Goal: Use online tool/utility: Utilize a website feature to perform a specific function

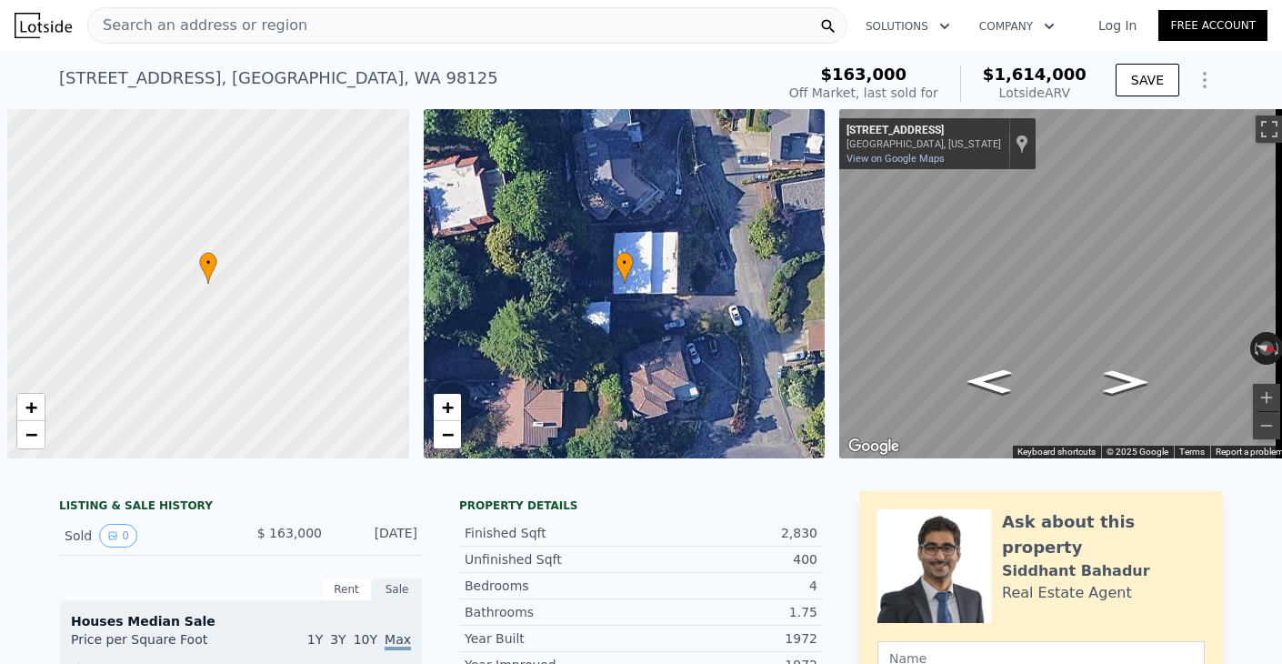
click at [512, 26] on div "Search an address or region" at bounding box center [467, 25] width 760 height 36
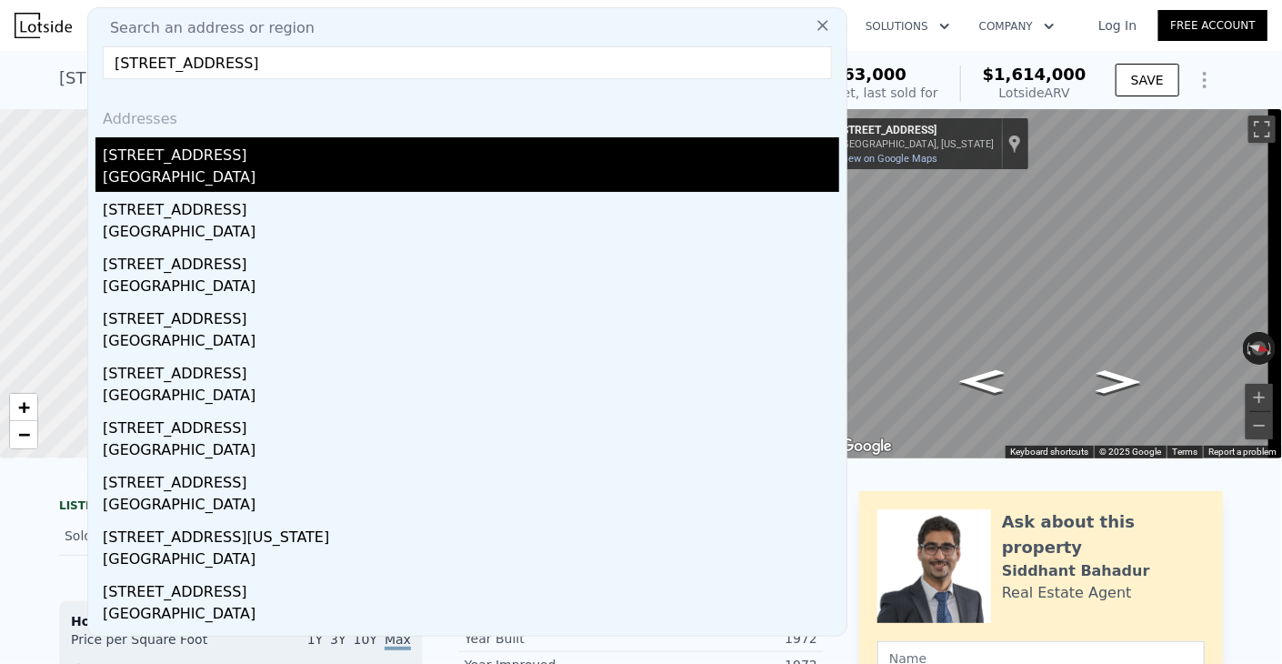
type input "[STREET_ADDRESS]"
click at [251, 169] on div "[GEOGRAPHIC_DATA]" at bounding box center [471, 178] width 737 height 25
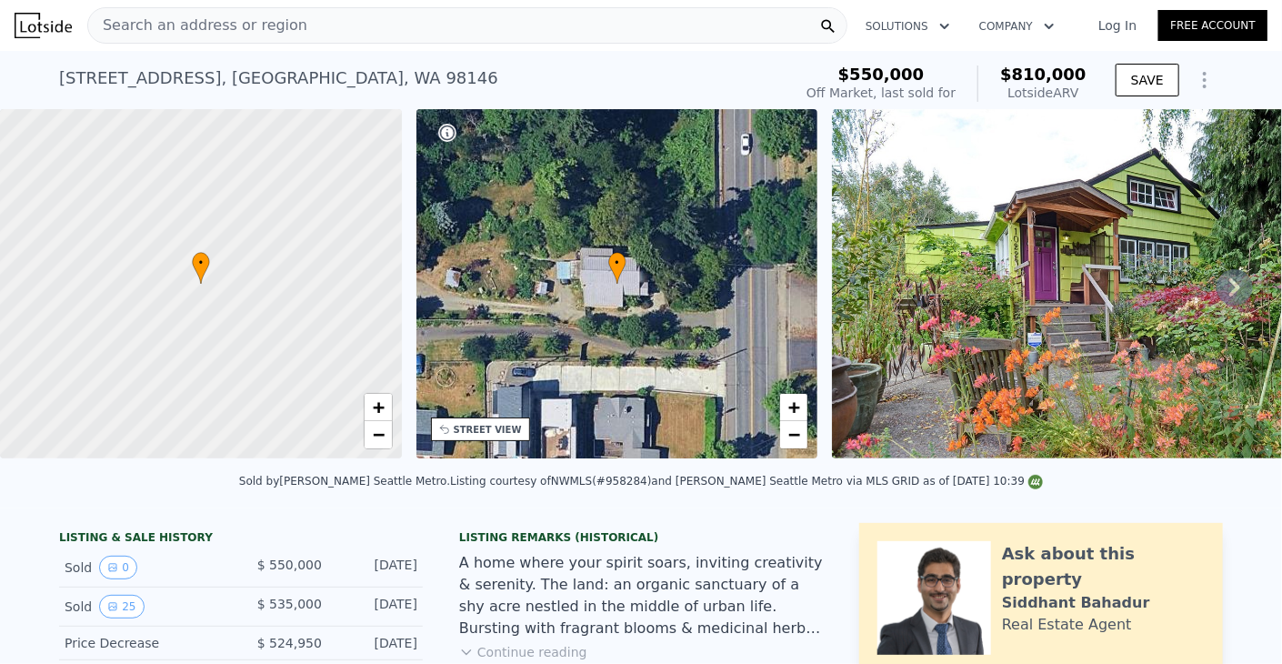
click at [568, 33] on div "Search an address or region" at bounding box center [467, 25] width 760 height 36
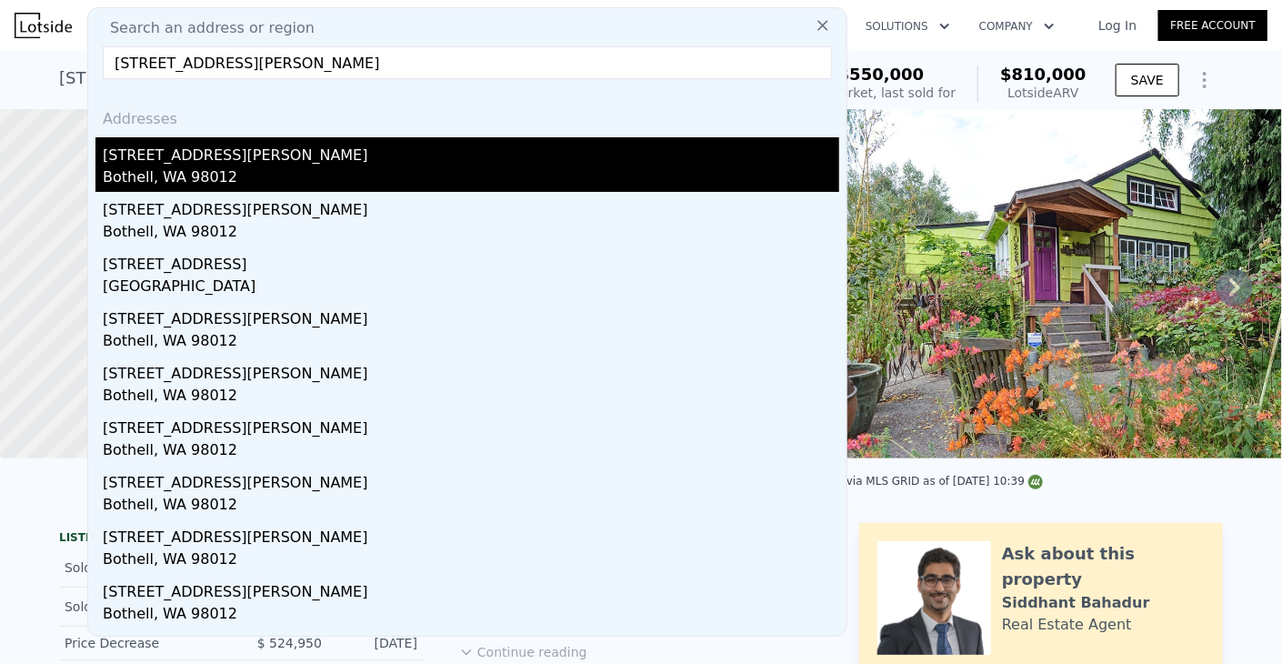
type input "[STREET_ADDRESS][PERSON_NAME]"
click at [331, 161] on div "[STREET_ADDRESS][PERSON_NAME]" at bounding box center [471, 151] width 737 height 29
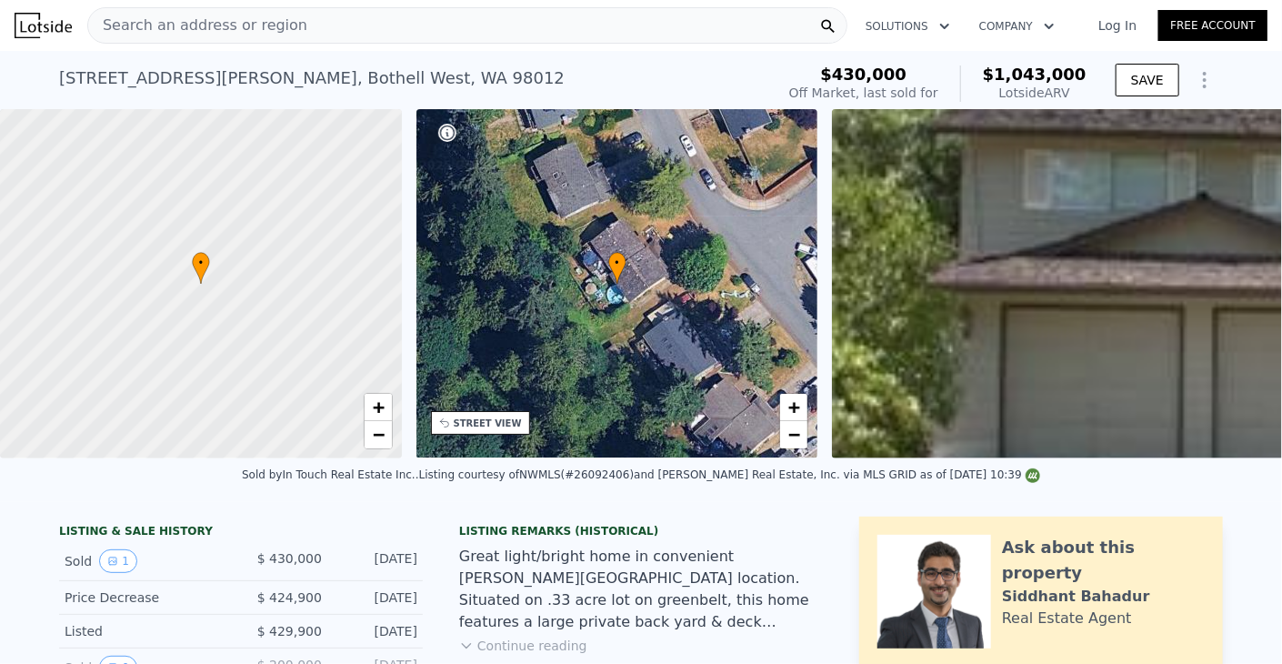
click at [556, 49] on nav "Search an address or region Solutions Company Open main menu Log In Free Account" at bounding box center [641, 25] width 1282 height 51
click at [558, 38] on div "Search an address or region" at bounding box center [467, 25] width 760 height 36
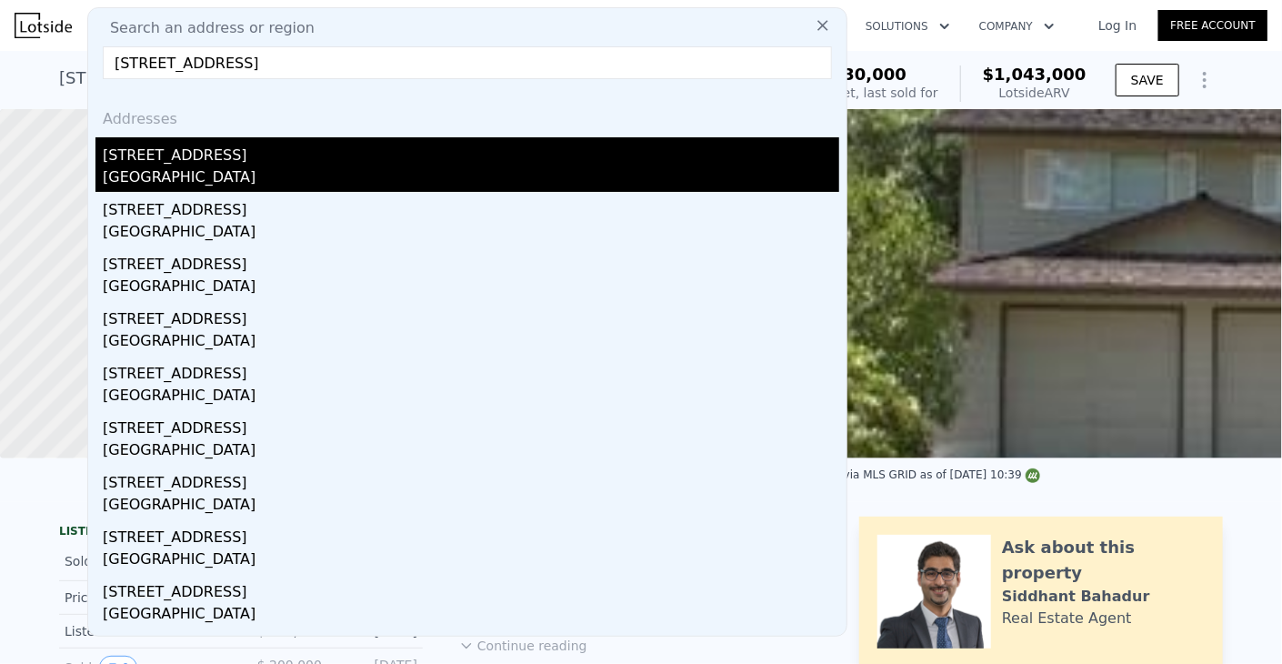
type input "[STREET_ADDRESS]"
click at [176, 166] on div "[GEOGRAPHIC_DATA]" at bounding box center [471, 178] width 737 height 25
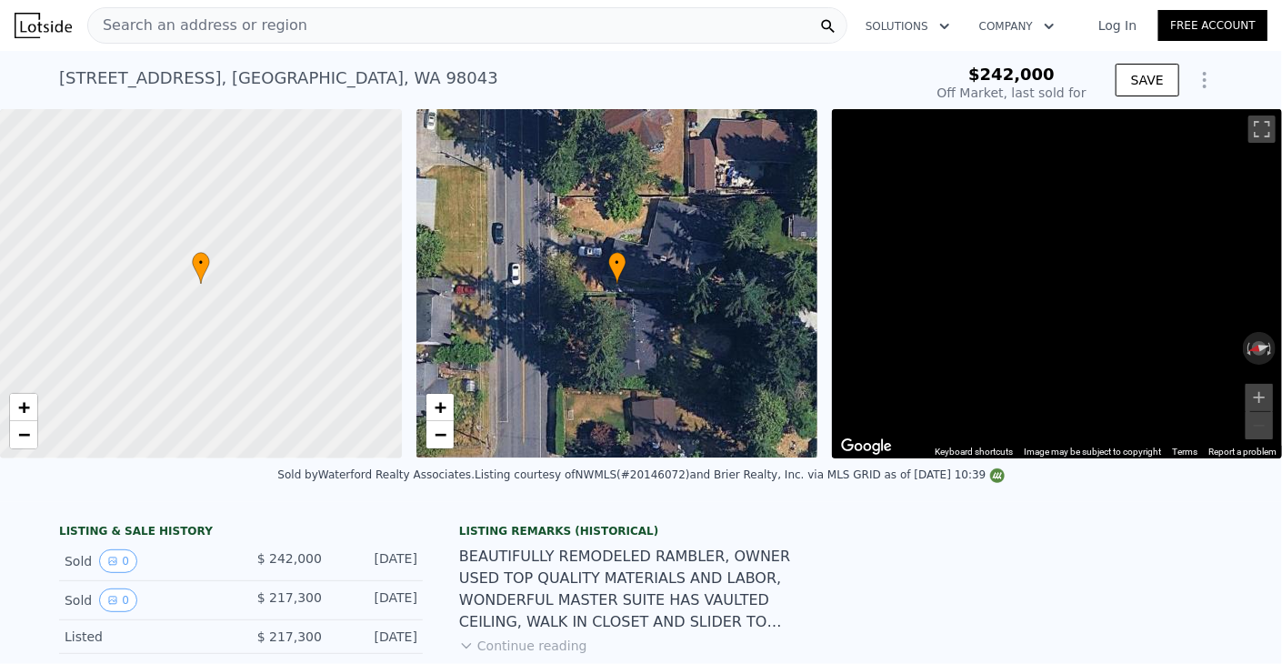
type input "-$ 235,589"
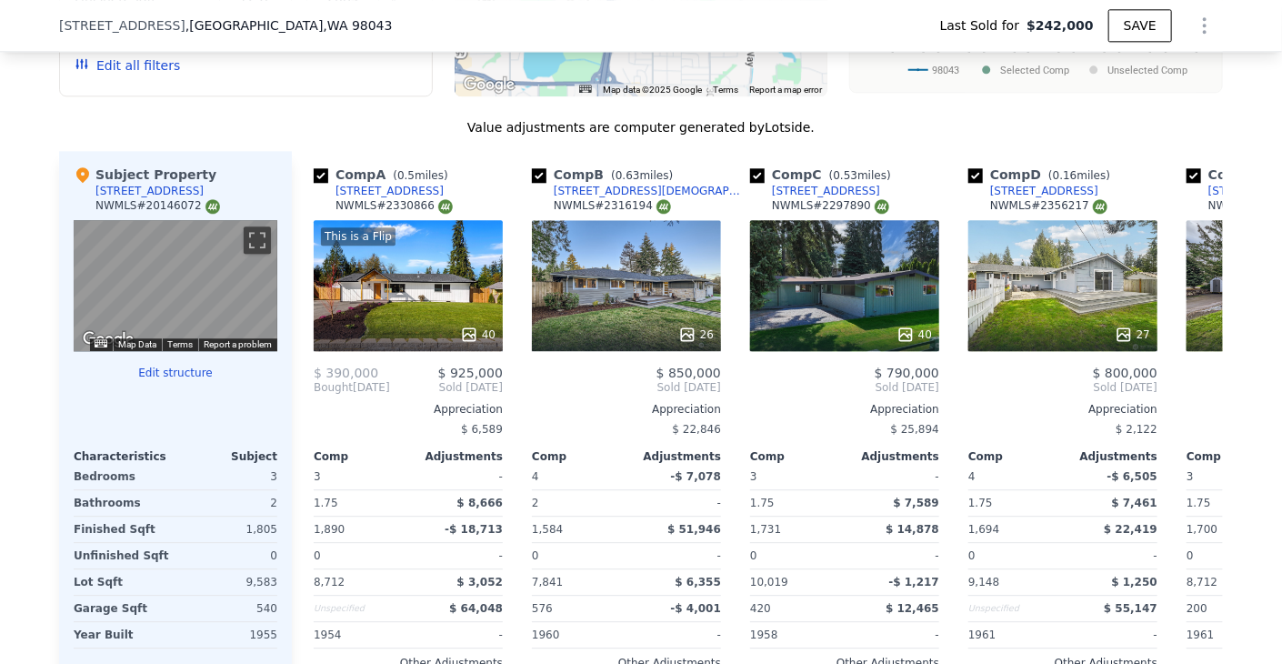
scroll to position [2176, 0]
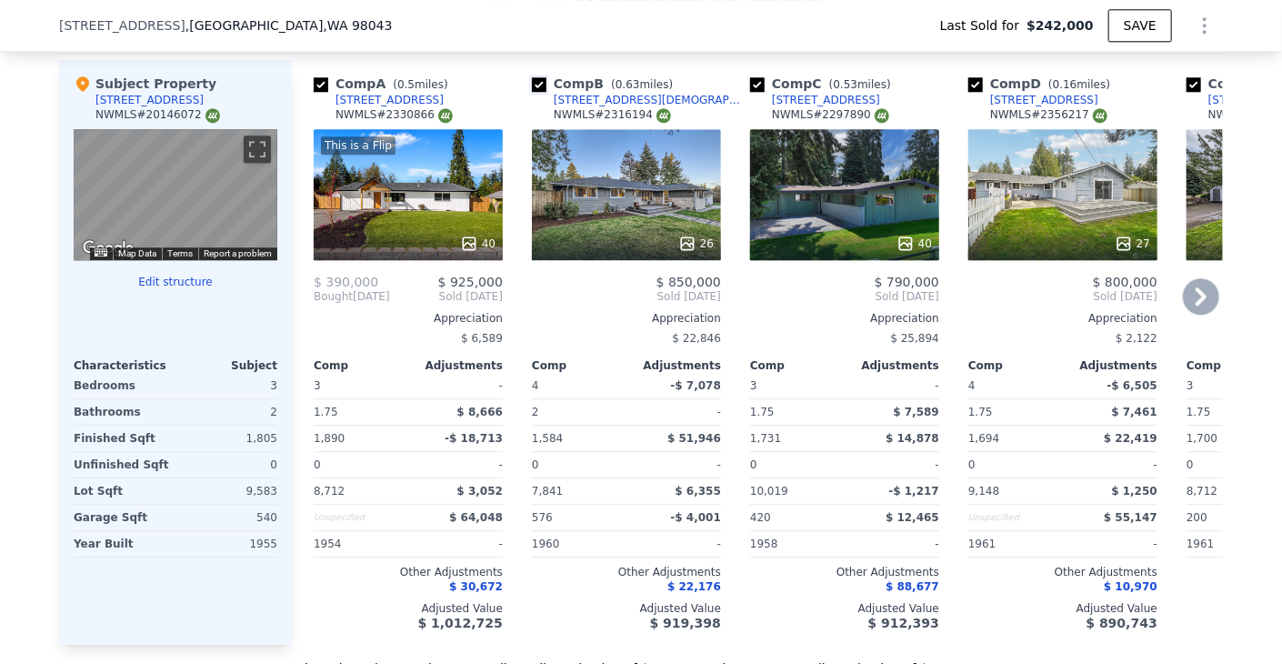
click at [534, 77] on input "checkbox" at bounding box center [539, 84] width 15 height 15
checkbox input "false"
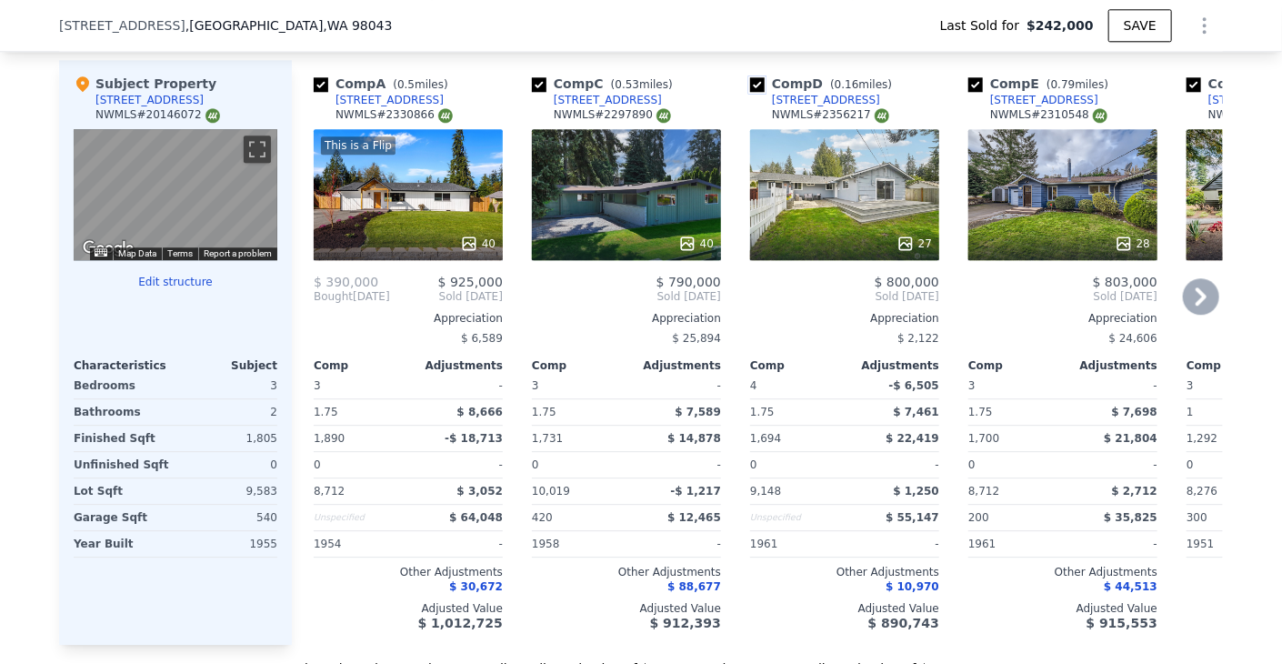
click at [753, 77] on input "checkbox" at bounding box center [757, 84] width 15 height 15
checkbox input "false"
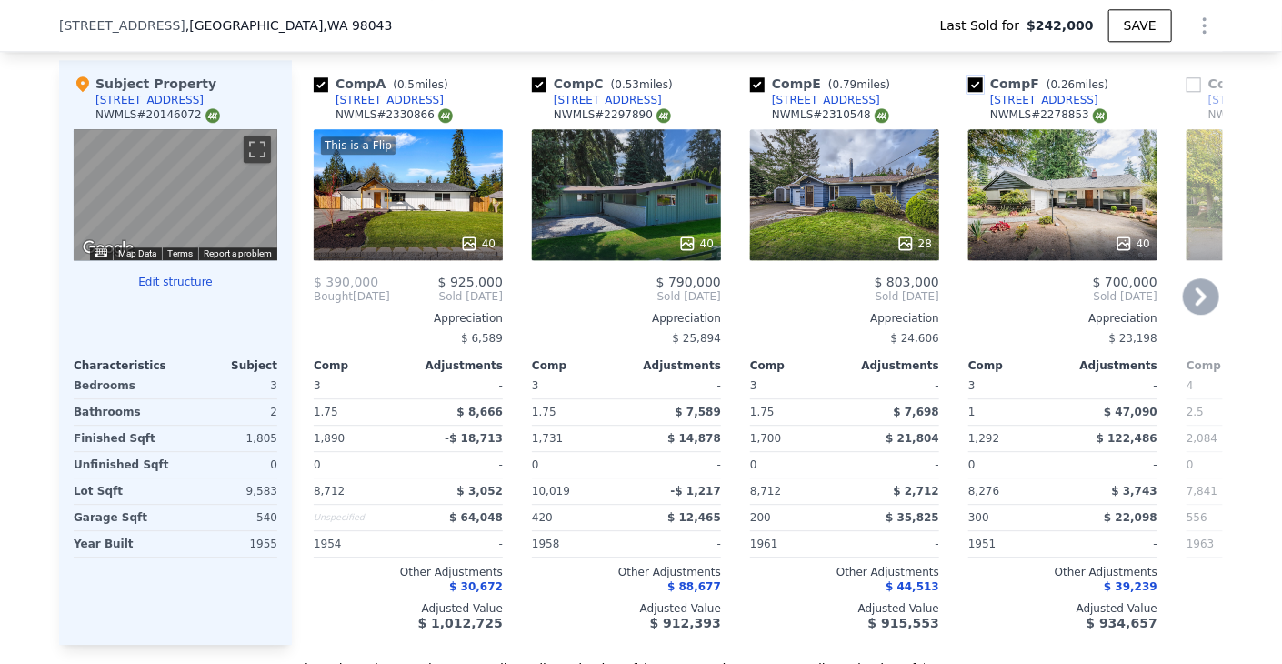
click at [969, 77] on input "checkbox" at bounding box center [976, 84] width 15 height 15
checkbox input "false"
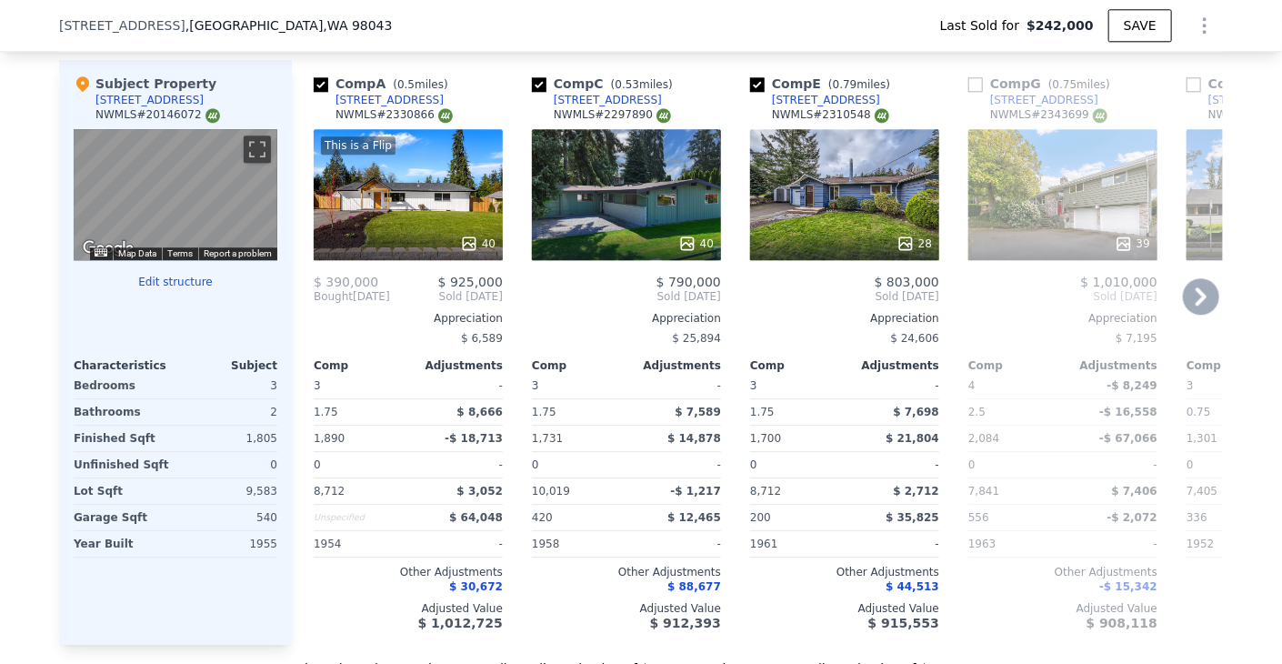
click at [1197, 281] on icon at bounding box center [1201, 296] width 36 height 36
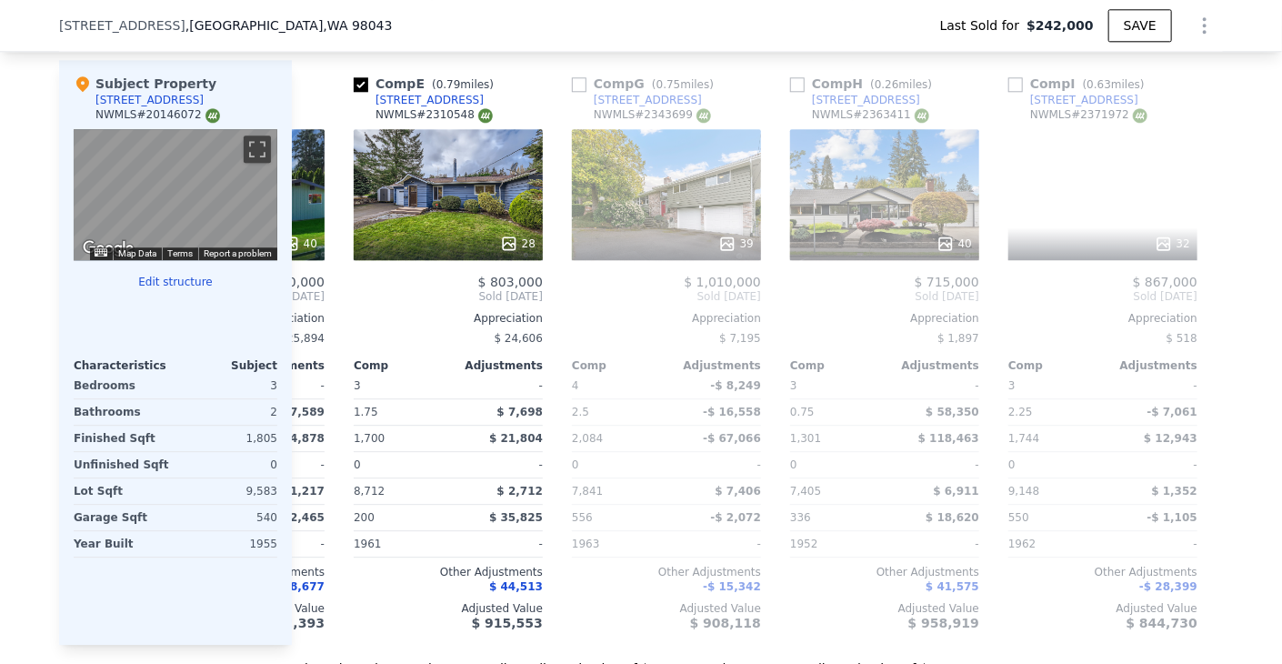
scroll to position [0, 437]
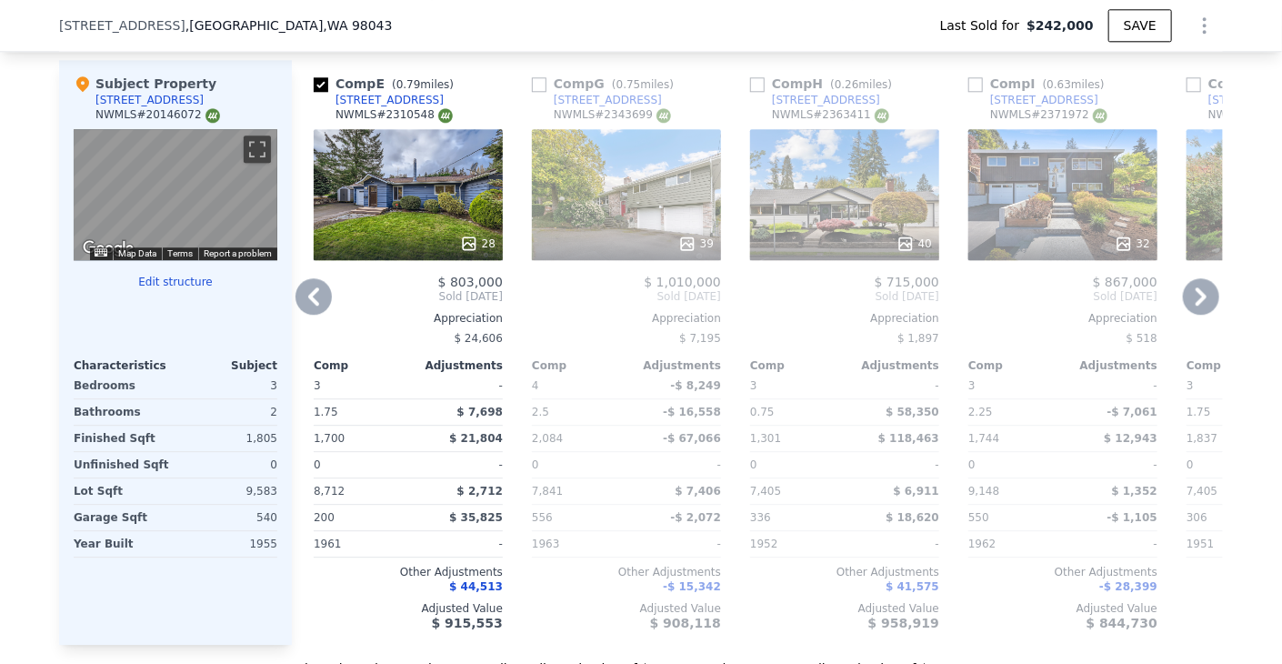
click at [1197, 281] on icon at bounding box center [1201, 296] width 36 height 36
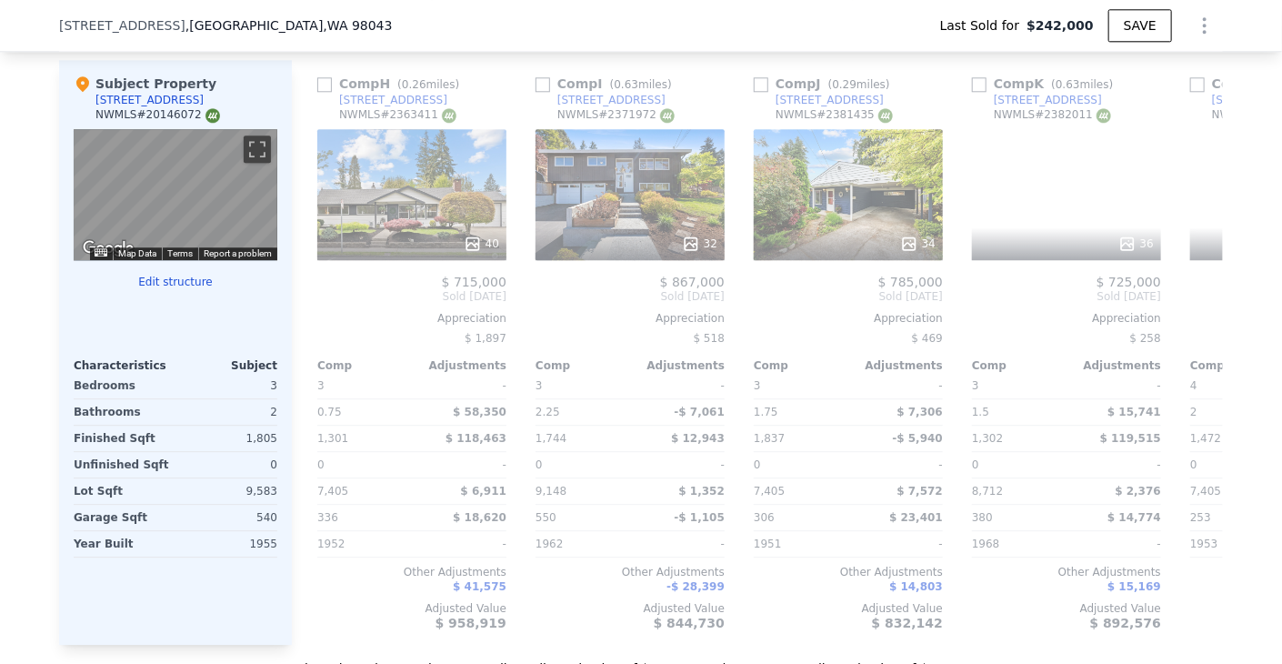
scroll to position [0, 873]
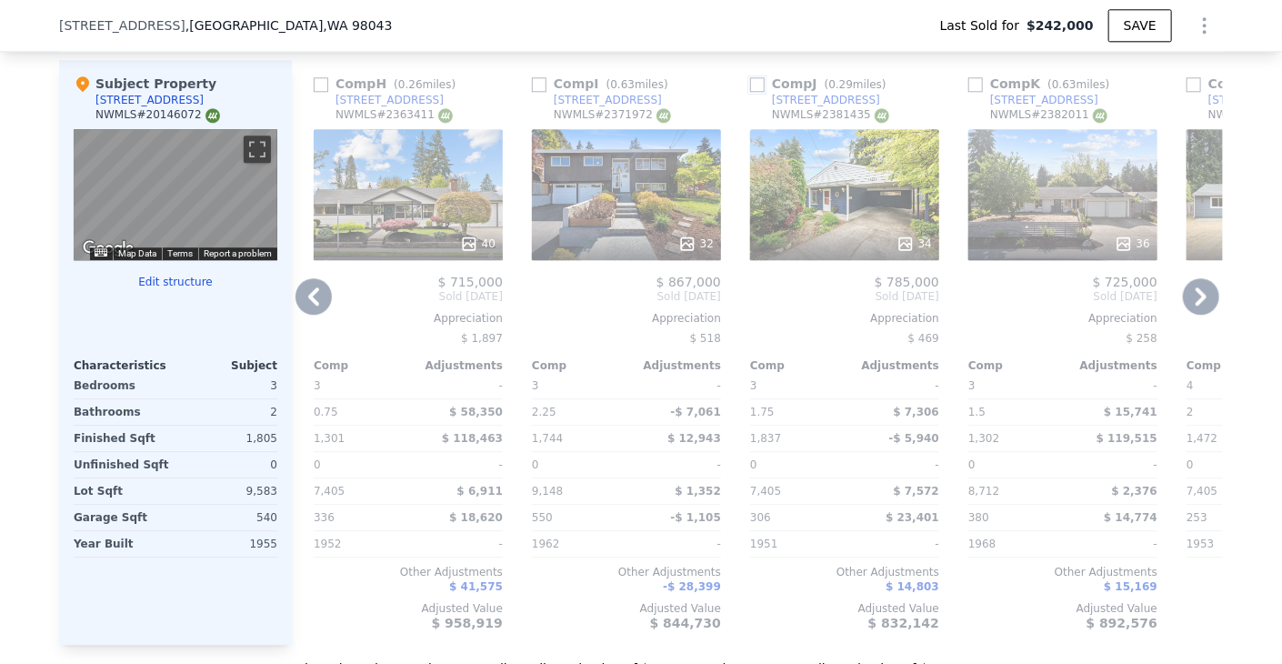
click at [753, 77] on input "checkbox" at bounding box center [757, 84] width 15 height 15
checkbox input "true"
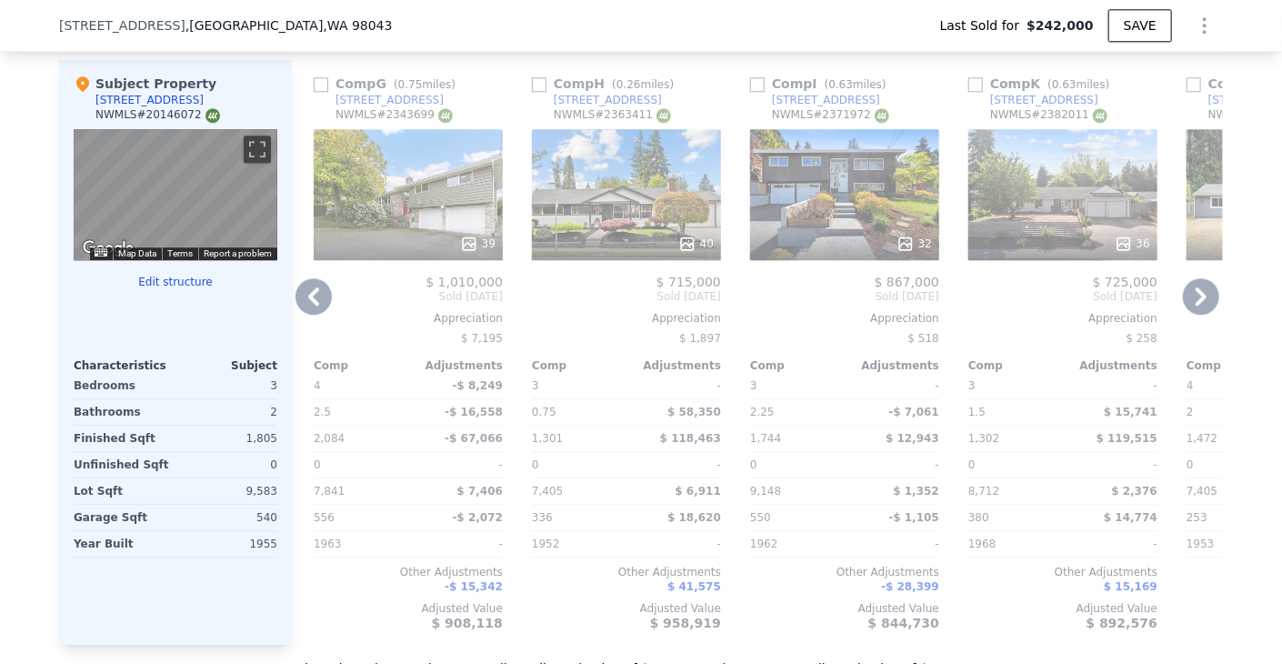
click at [1203, 292] on icon at bounding box center [1201, 296] width 36 height 36
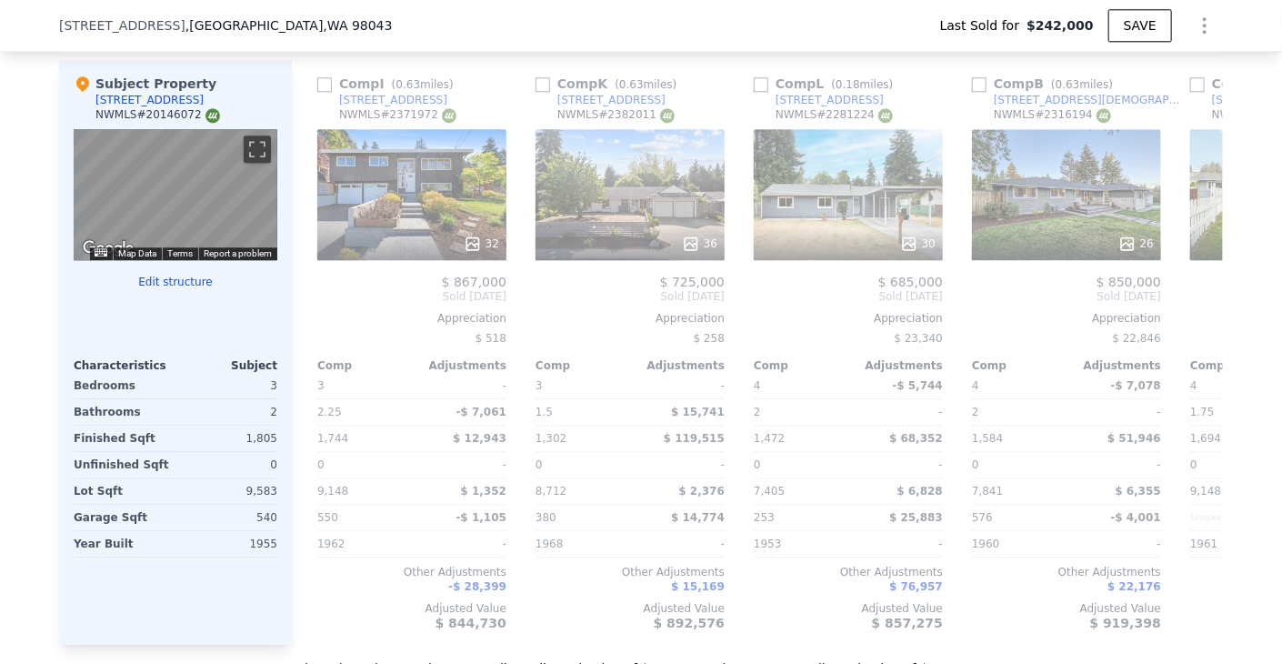
scroll to position [0, 1310]
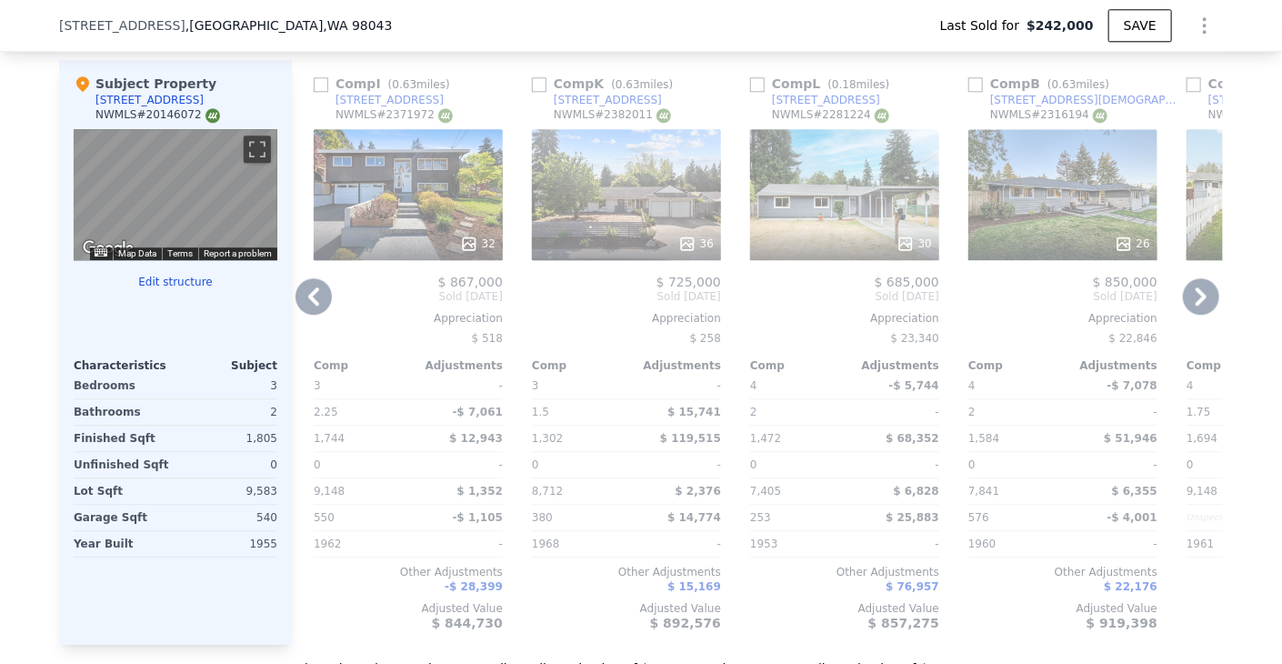
click at [1203, 292] on icon at bounding box center [1201, 296] width 36 height 36
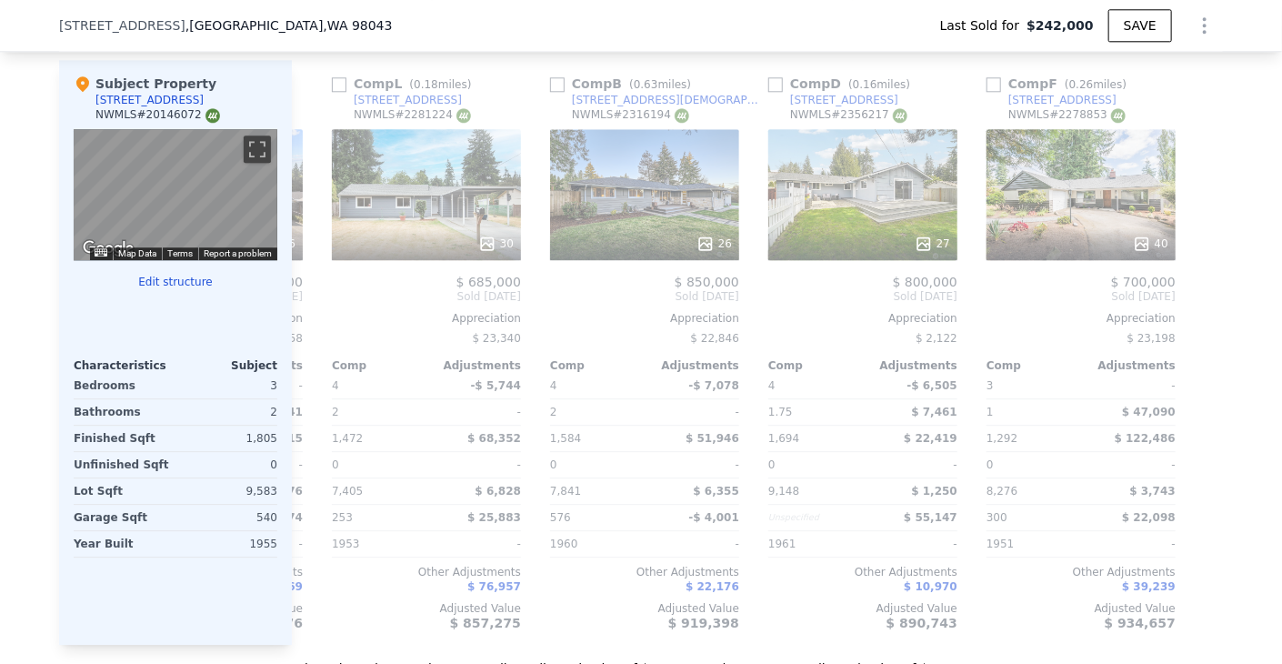
scroll to position [0, 1732]
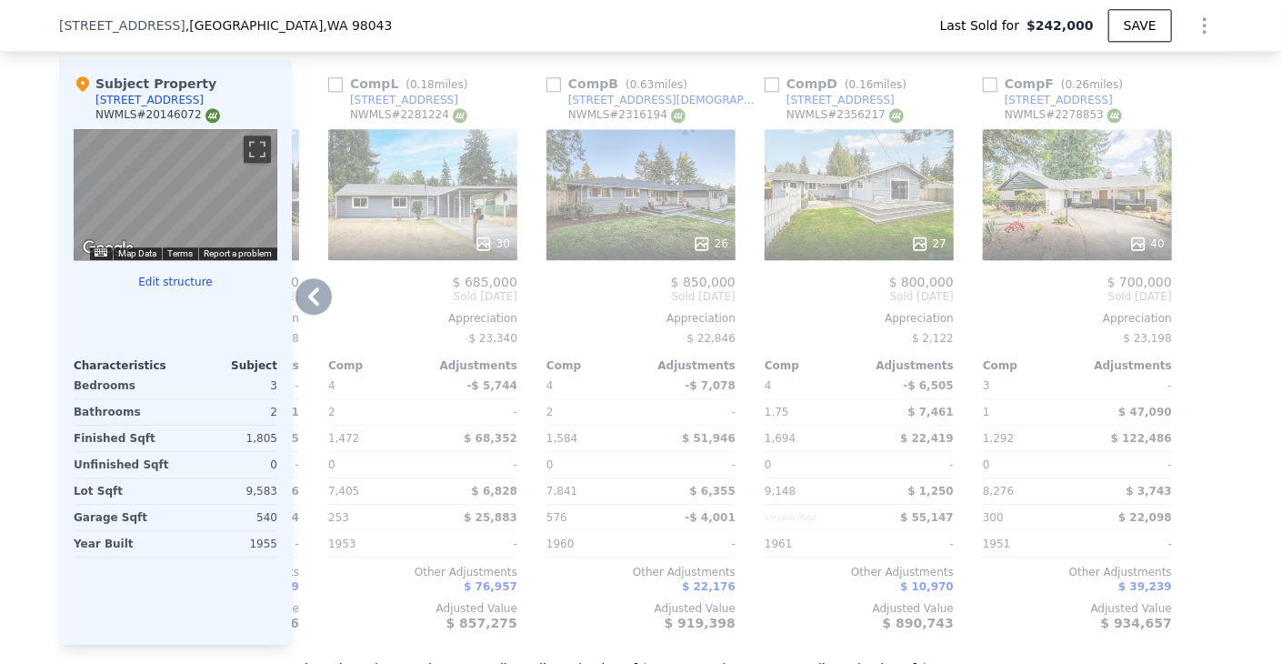
click at [309, 286] on icon at bounding box center [314, 296] width 36 height 36
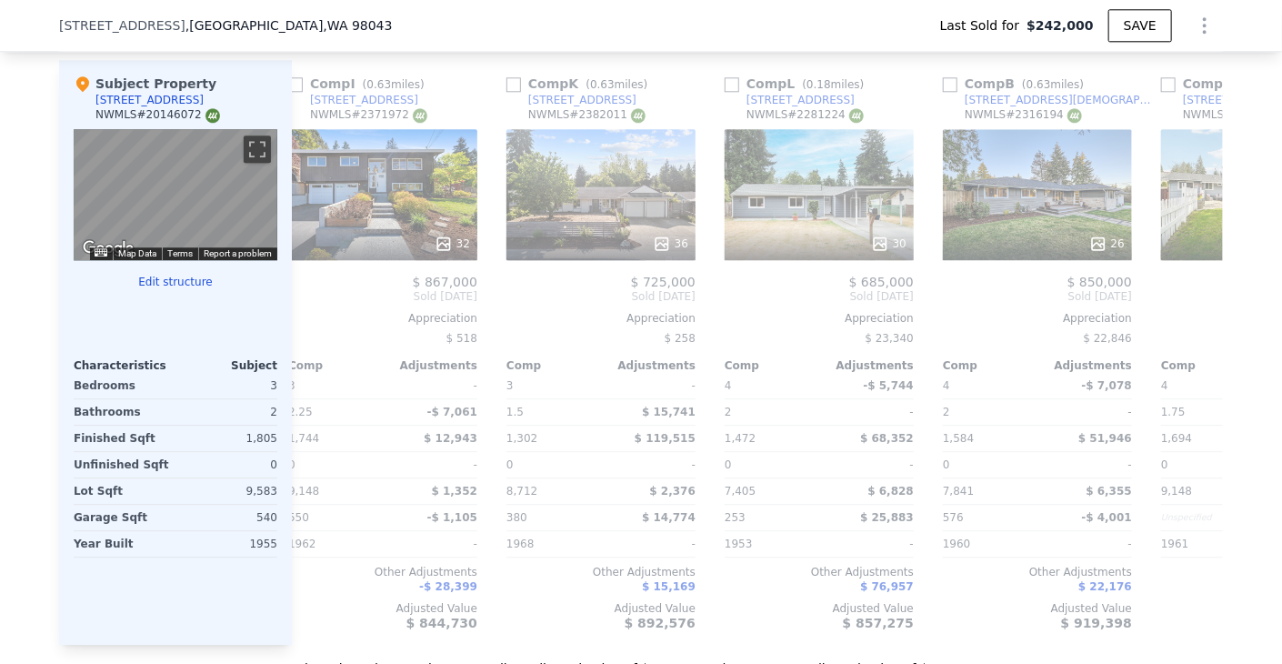
scroll to position [0, 1295]
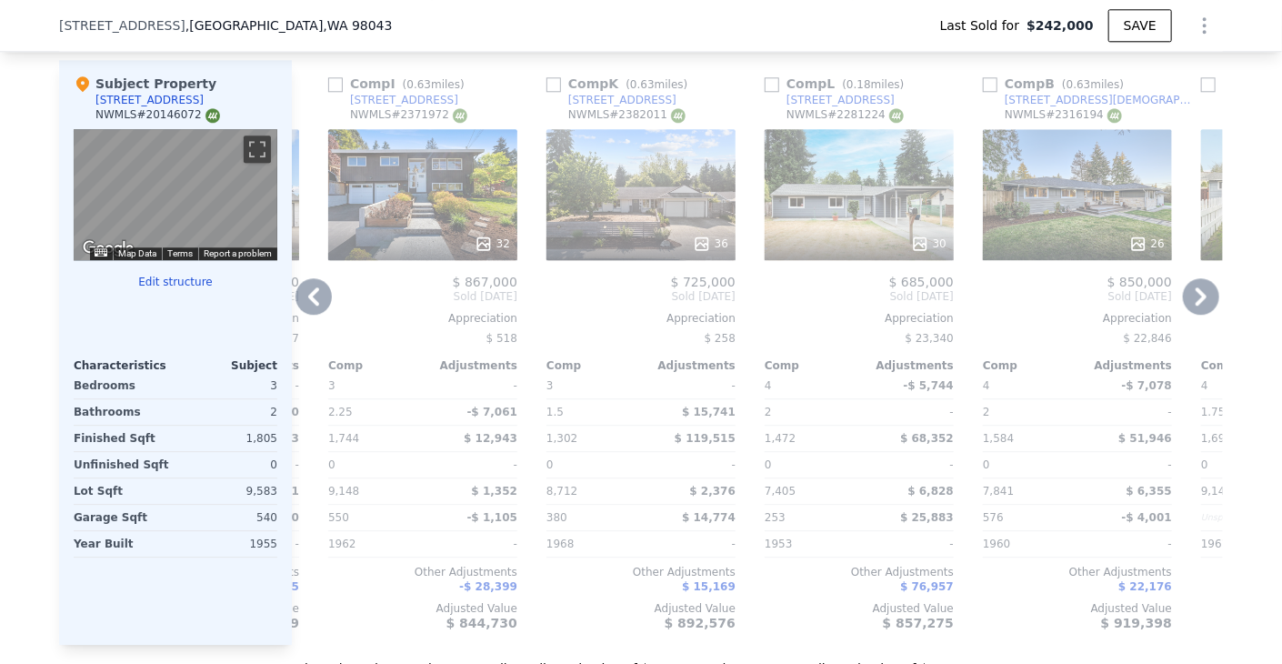
click at [309, 286] on icon at bounding box center [314, 296] width 36 height 36
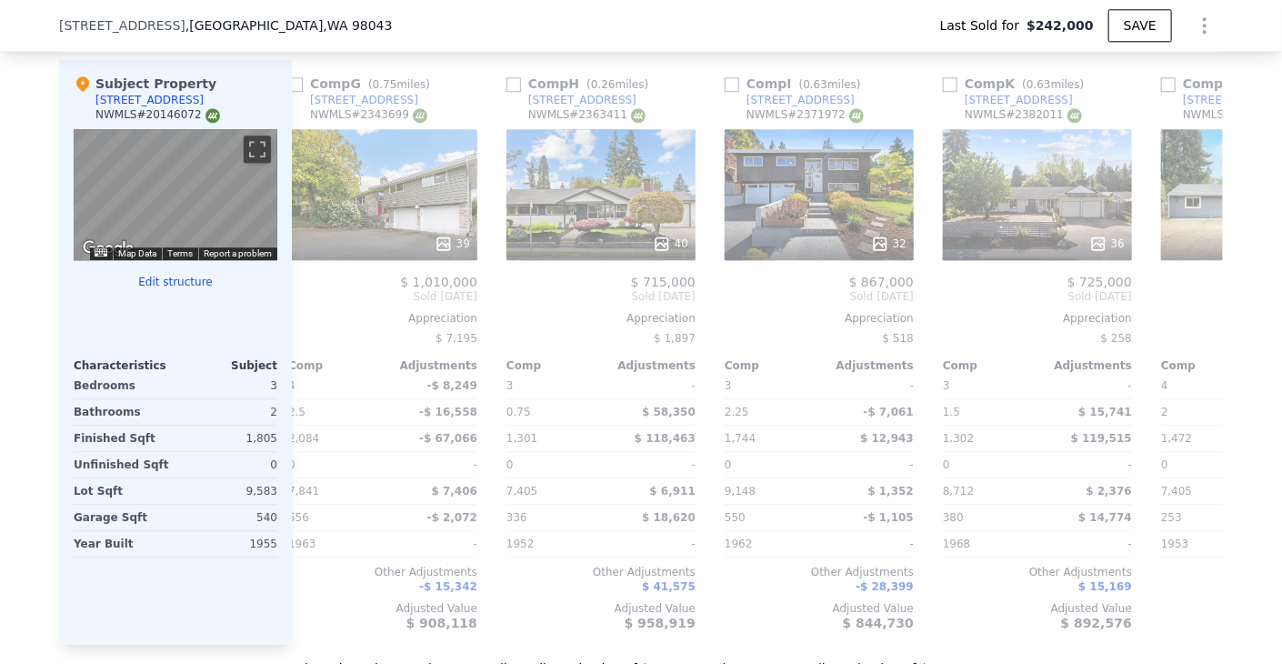
scroll to position [0, 859]
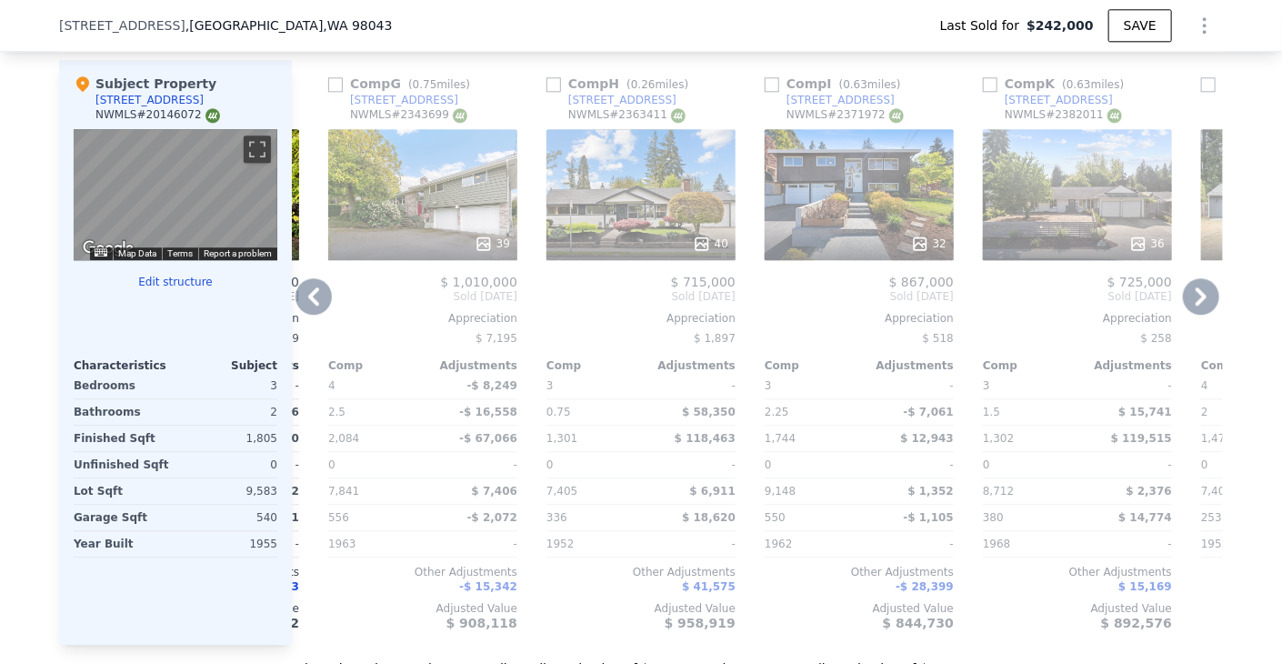
click at [309, 286] on icon at bounding box center [314, 296] width 36 height 36
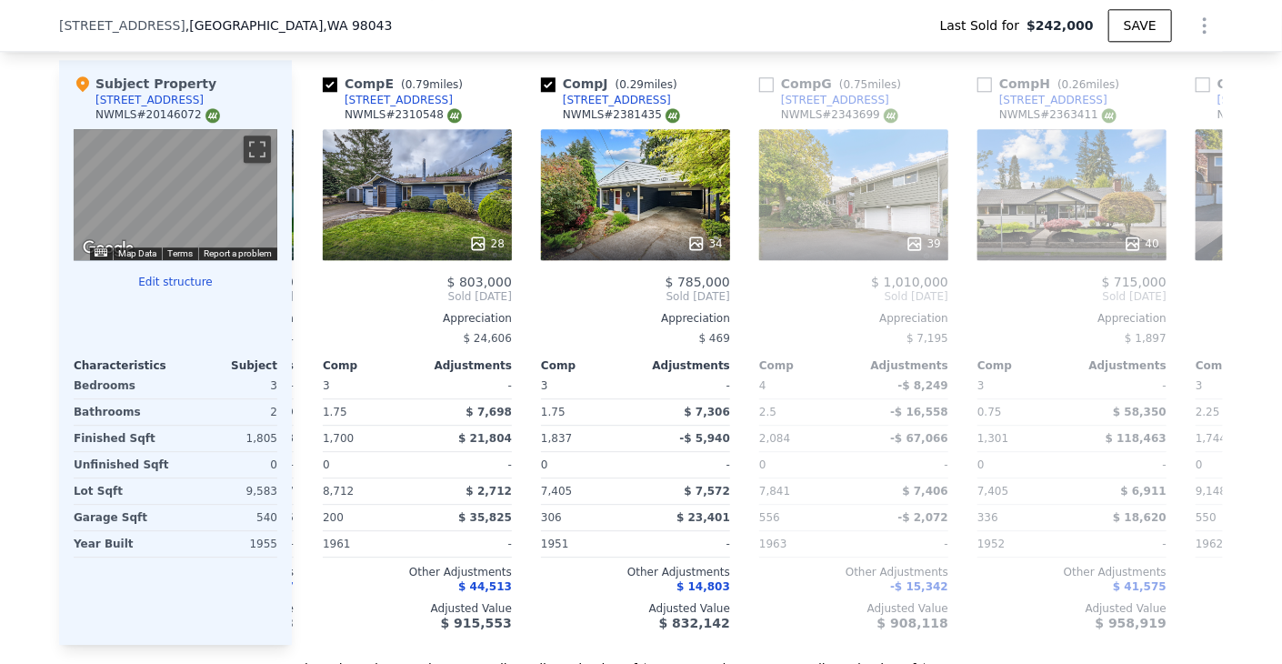
scroll to position [0, 422]
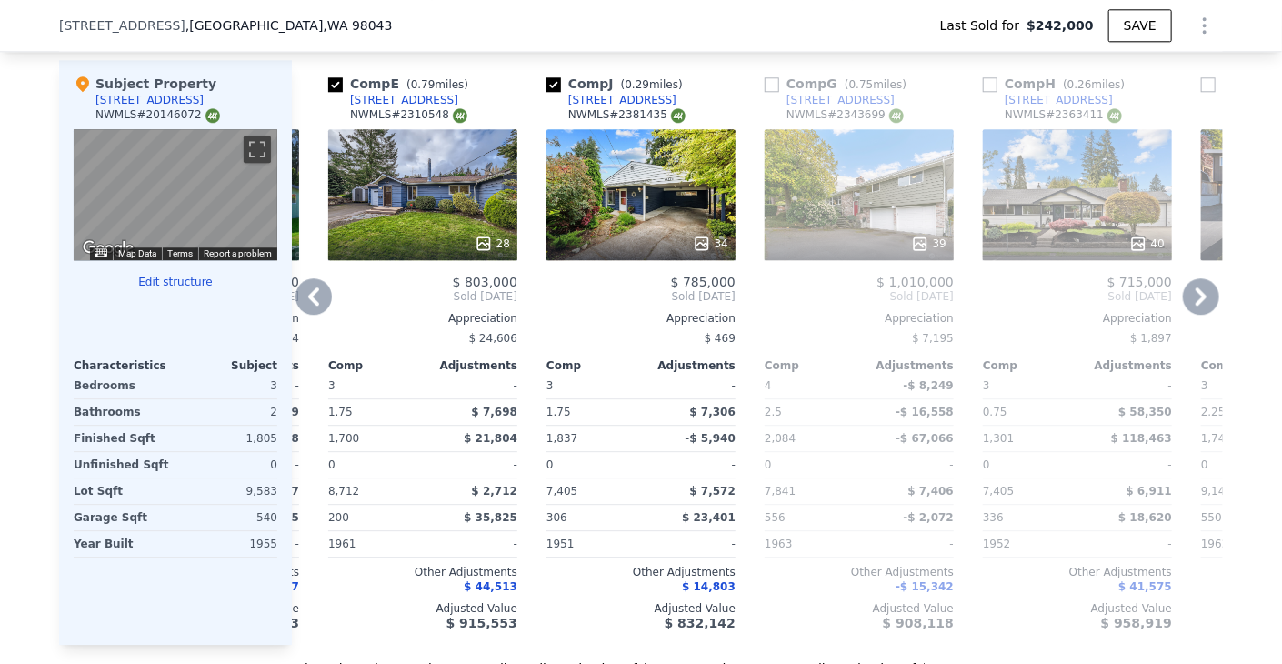
click at [309, 286] on icon at bounding box center [314, 296] width 36 height 36
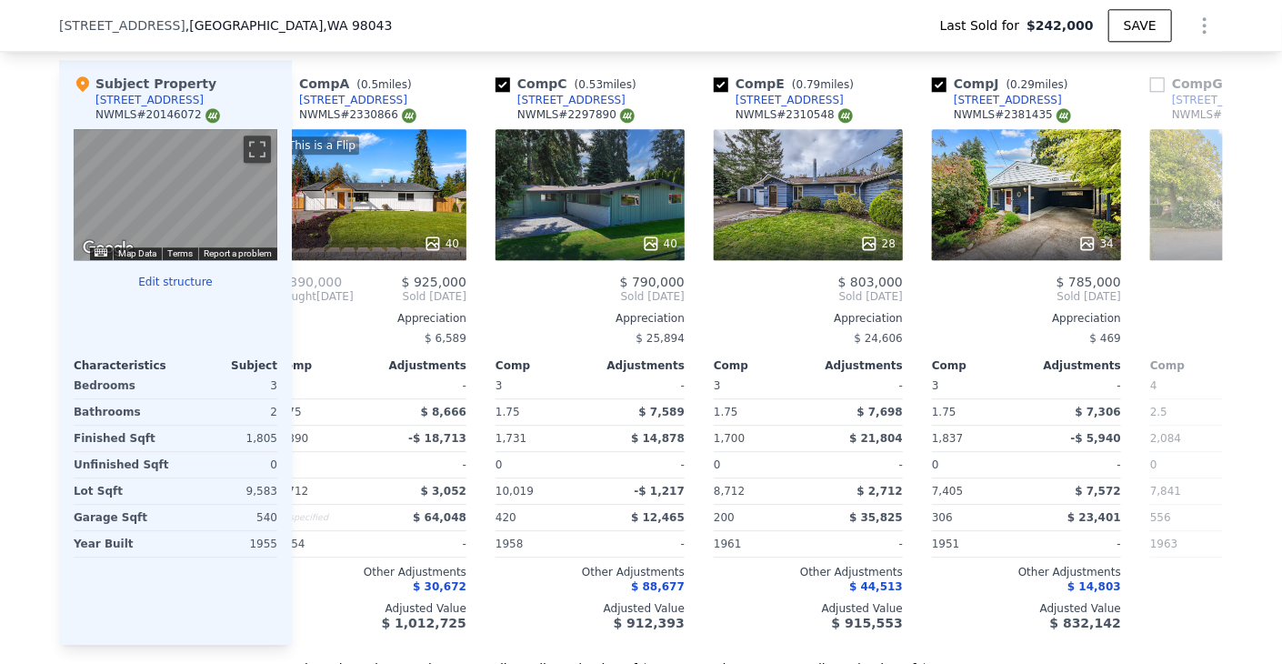
scroll to position [0, 0]
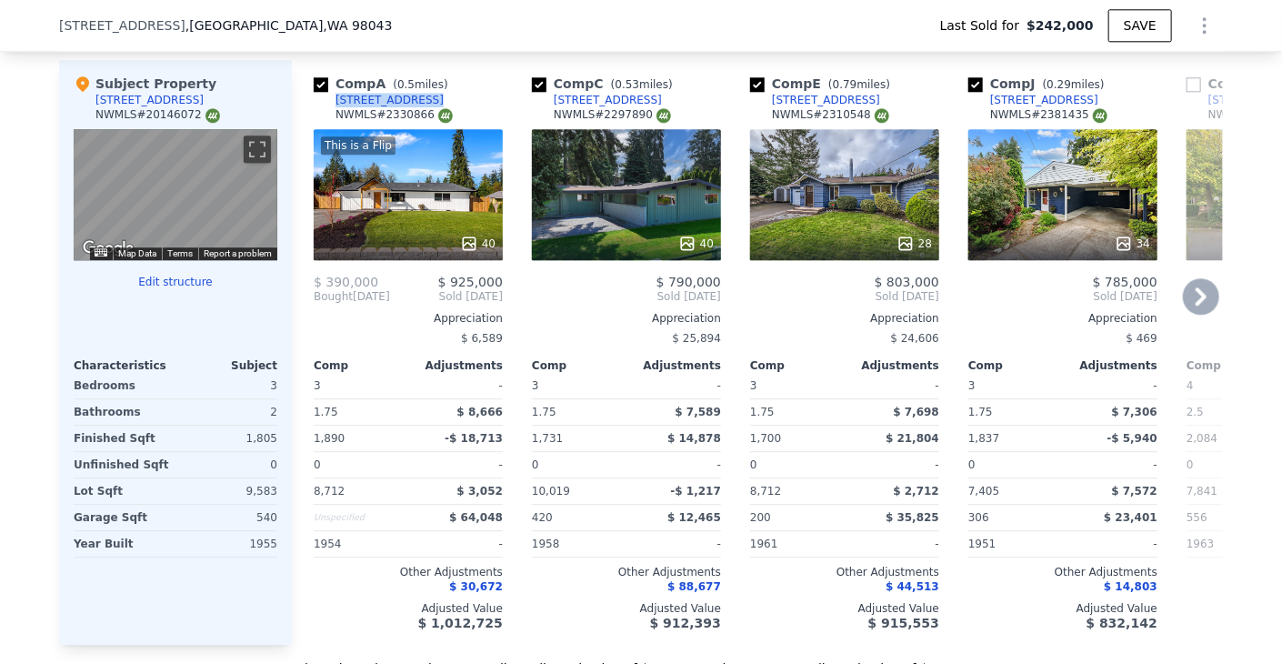
drag, startPoint x: 422, startPoint y: 89, endPoint x: 413, endPoint y: 92, distance: 9.5
click at [413, 92] on div "Comp A ( 0.5 miles) [STREET_ADDRESS] # 2330866" at bounding box center [408, 102] width 189 height 55
copy div ") [STREET_ADDRESS]"
drag, startPoint x: 651, startPoint y: 91, endPoint x: 539, endPoint y: 95, distance: 111.9
click at [539, 95] on div "Comp C ( 0.53 miles) [STREET_ADDRESS] # 2297890" at bounding box center [626, 102] width 189 height 55
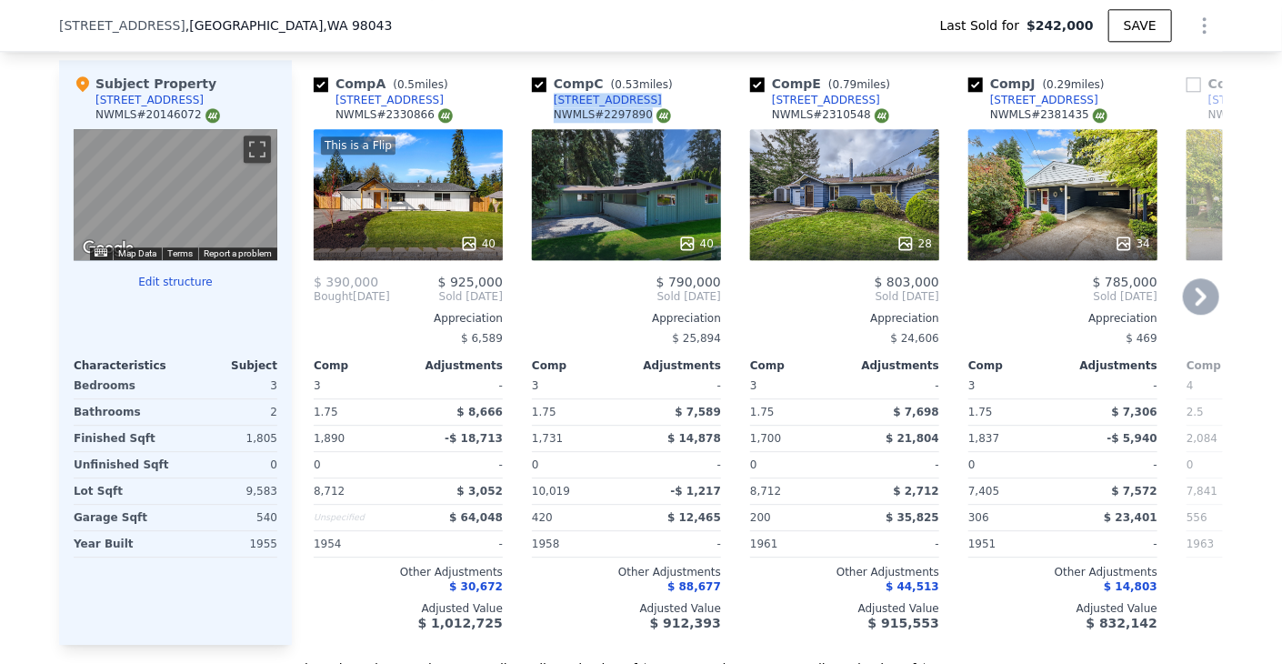
click at [532, 95] on link "[STREET_ADDRESS]" at bounding box center [597, 100] width 130 height 15
click at [485, 99] on div "Comp A ( 0.5 miles) [STREET_ADDRESS] # 2330866" at bounding box center [408, 102] width 189 height 55
drag, startPoint x: 669, startPoint y: 89, endPoint x: 633, endPoint y: 92, distance: 36.5
click at [633, 92] on div "Comp C ( 0.53 miles) [STREET_ADDRESS] # 2297890" at bounding box center [626, 102] width 189 height 55
copy div "[STREET_ADDRESS]"
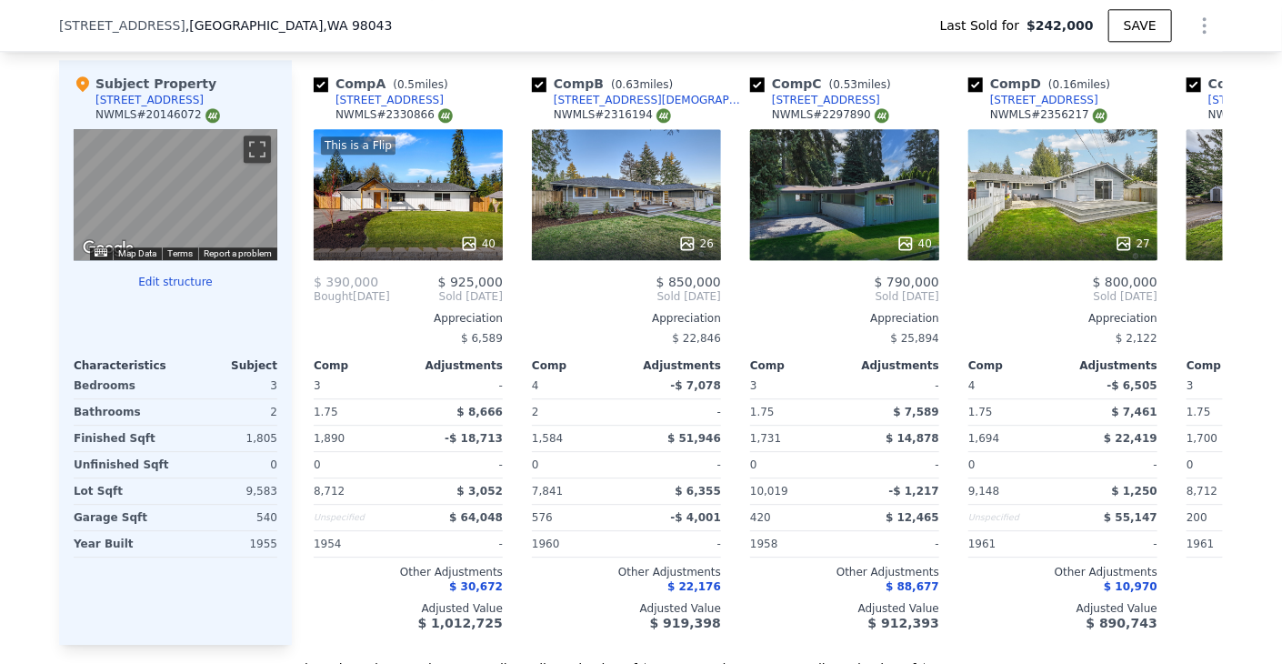
type input "$ 942,000"
type input "$ 637,522"
checkbox input "true"
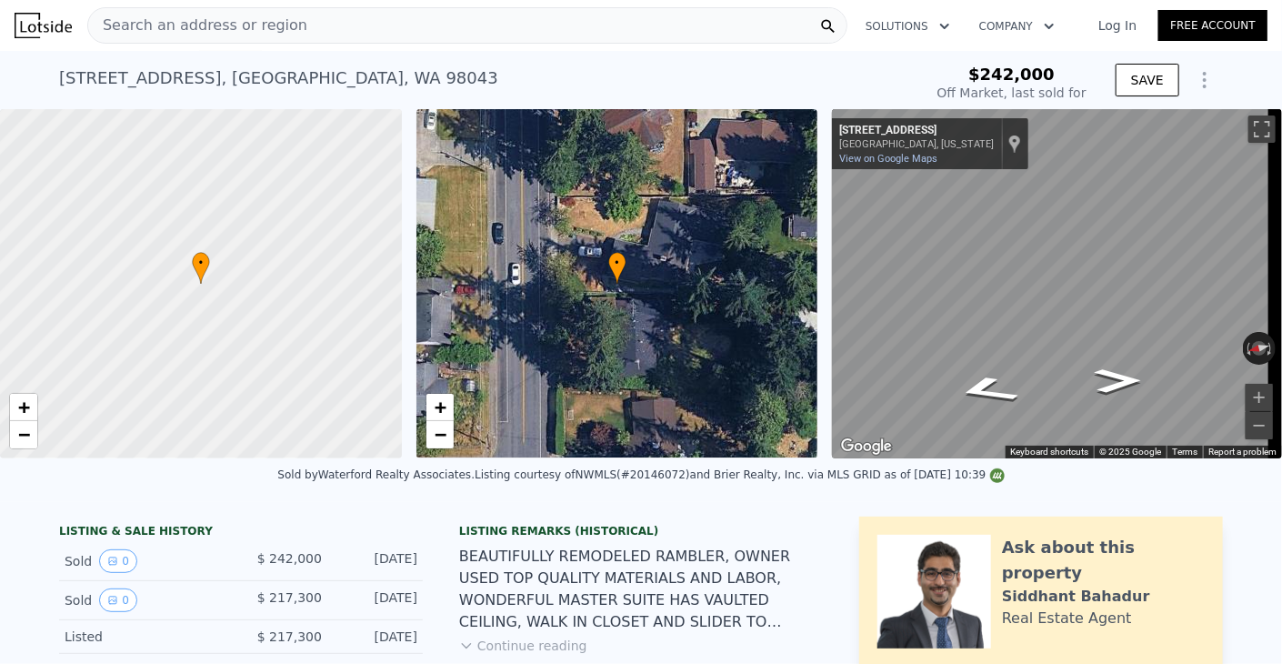
click at [507, 42] on div "Search an address or region" at bounding box center [467, 25] width 760 height 36
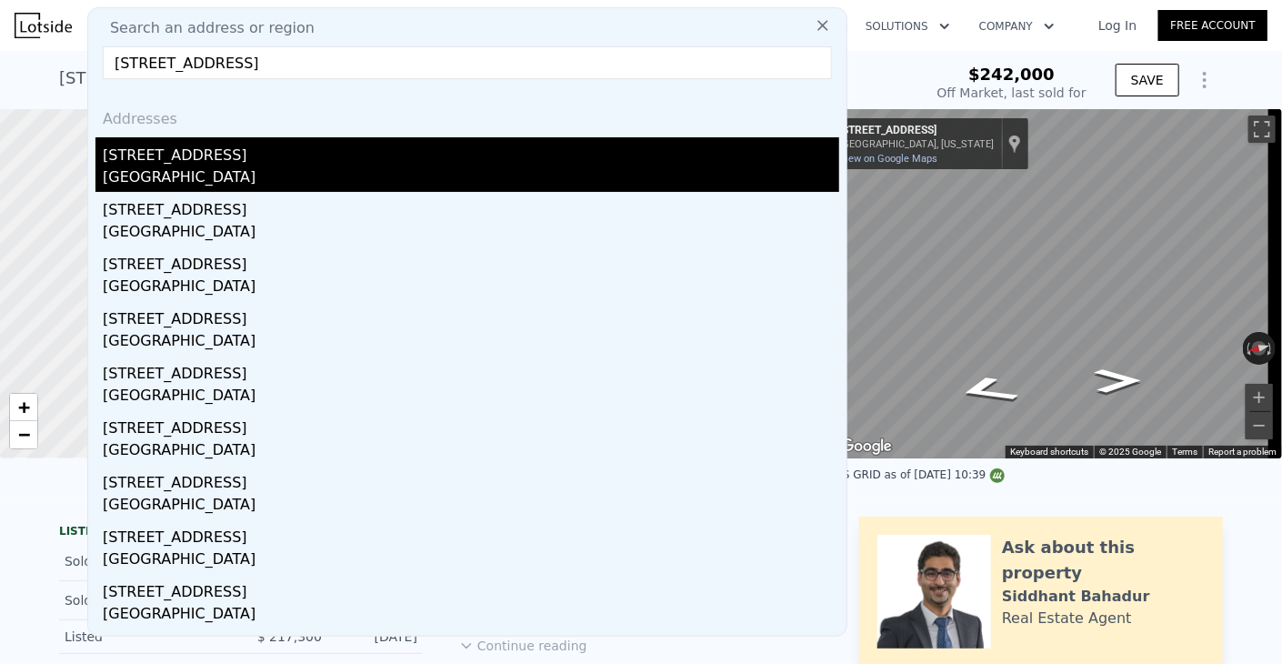
type input "[STREET_ADDRESS]"
click at [475, 176] on div "[GEOGRAPHIC_DATA]" at bounding box center [471, 178] width 737 height 25
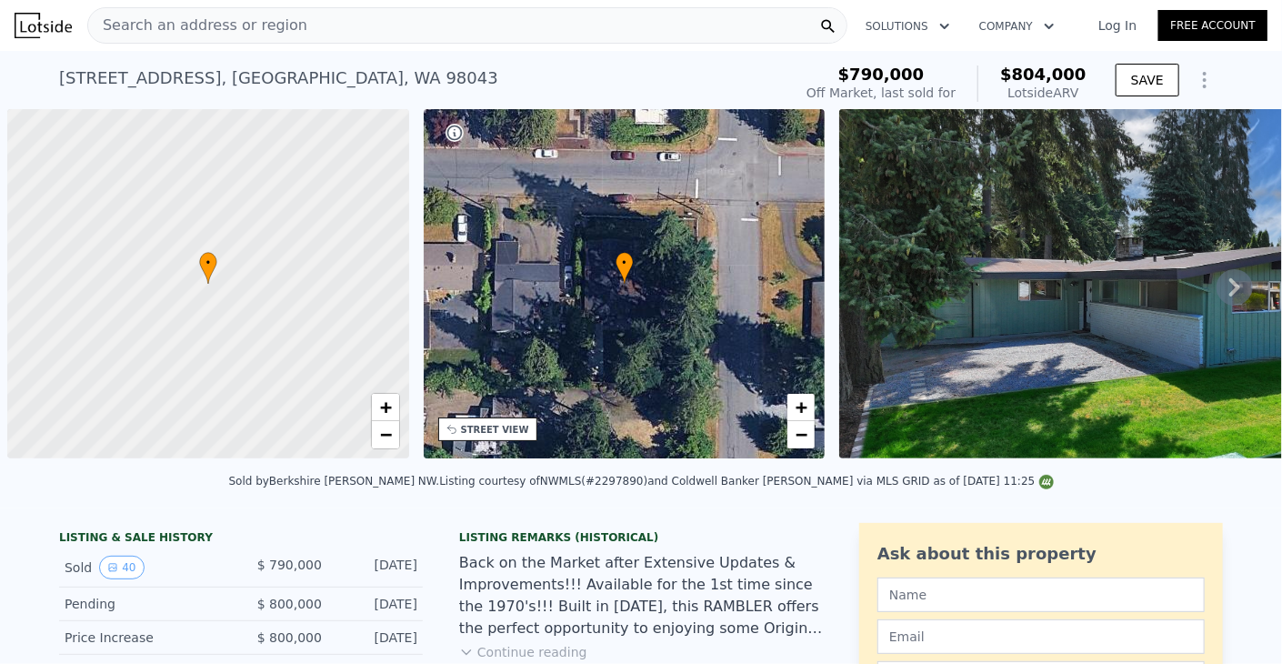
scroll to position [0, 7]
